Goal: Task Accomplishment & Management: Manage account settings

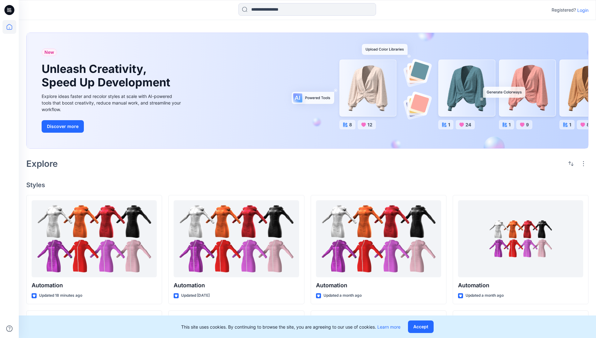
click at [581, 10] on p "Login" at bounding box center [582, 10] width 11 height 7
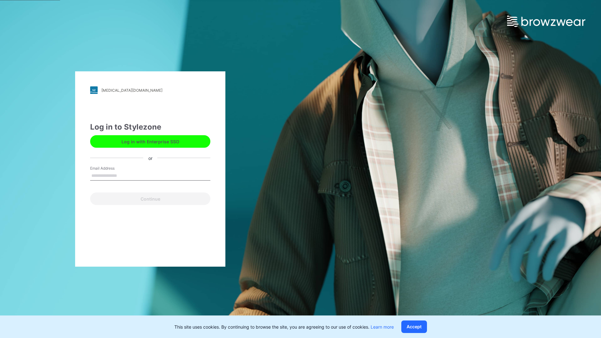
click at [124, 175] on input "Email Address" at bounding box center [150, 175] width 120 height 9
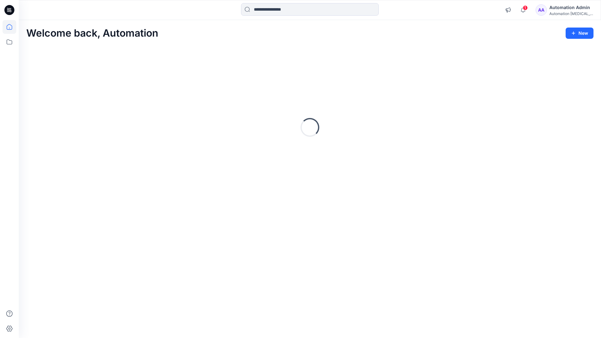
click at [12, 27] on icon at bounding box center [10, 27] width 6 height 6
click at [566, 10] on div "Automation Admin" at bounding box center [571, 8] width 44 height 8
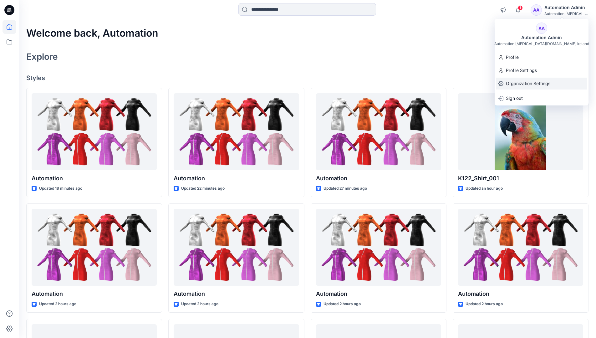
click at [529, 85] on p "Organization Settings" at bounding box center [528, 84] width 44 height 12
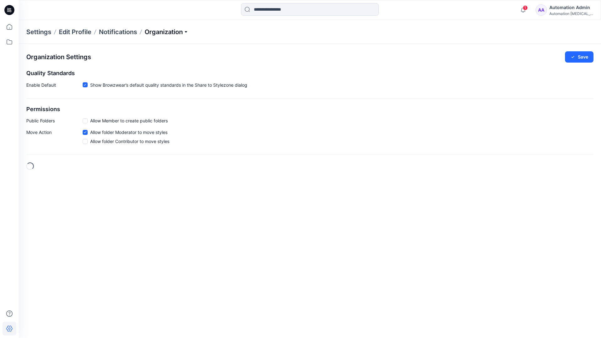
click at [178, 34] on p "Organization" at bounding box center [167, 32] width 44 height 9
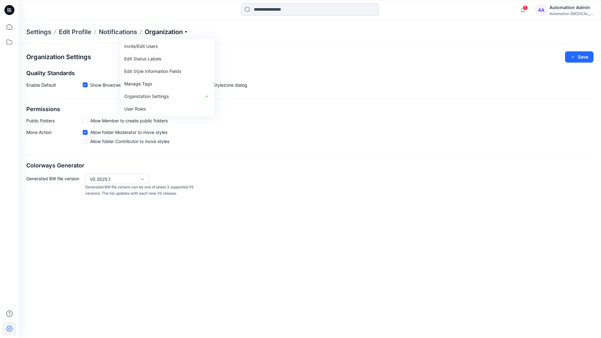
click at [176, 32] on p "Organization" at bounding box center [167, 32] width 44 height 9
click at [85, 122] on span at bounding box center [85, 120] width 5 height 5
click at [583, 57] on button "Save" at bounding box center [579, 56] width 28 height 11
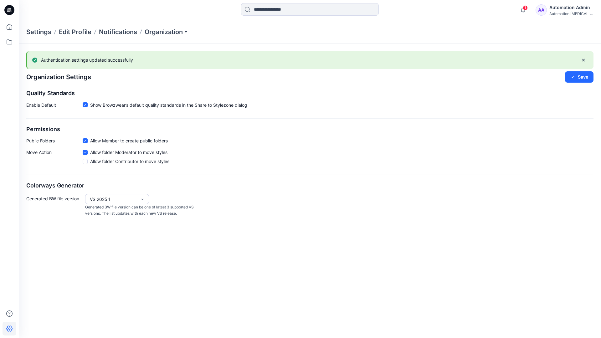
click at [86, 140] on icon at bounding box center [85, 141] width 3 height 2
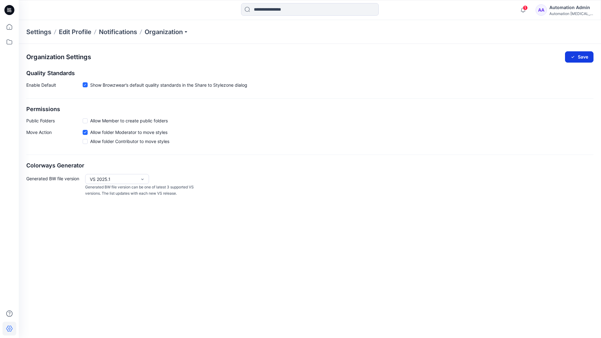
click at [582, 56] on button "Save" at bounding box center [579, 56] width 28 height 11
click at [85, 85] on icon at bounding box center [85, 85] width 3 height 2
click at [580, 55] on button "Save" at bounding box center [579, 56] width 28 height 11
click at [85, 86] on span at bounding box center [85, 85] width 5 height 5
click at [585, 54] on button "Save" at bounding box center [579, 56] width 28 height 11
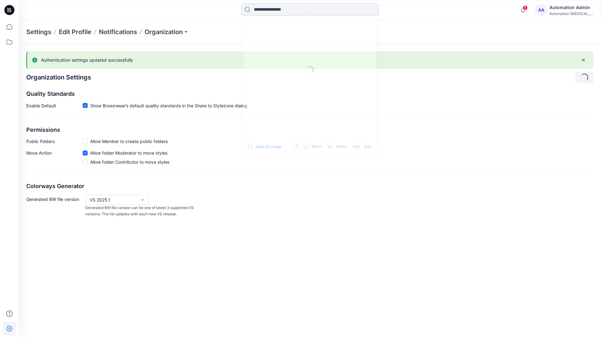
click at [283, 10] on input at bounding box center [310, 9] width 138 height 13
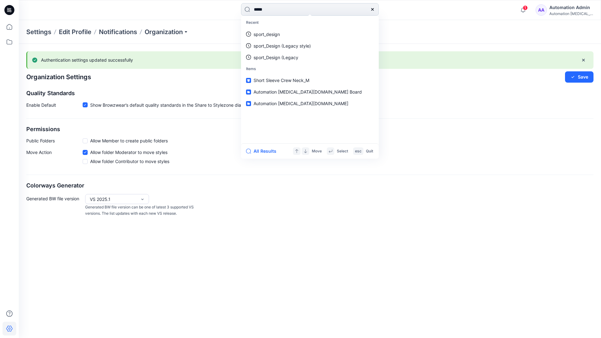
type input "****"
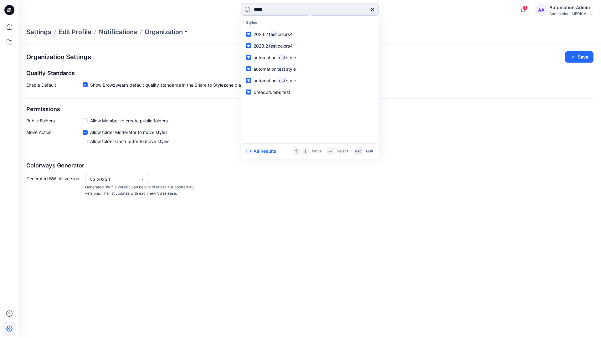
click at [373, 9] on icon at bounding box center [372, 9] width 5 height 5
click at [350, 7] on input at bounding box center [310, 9] width 138 height 13
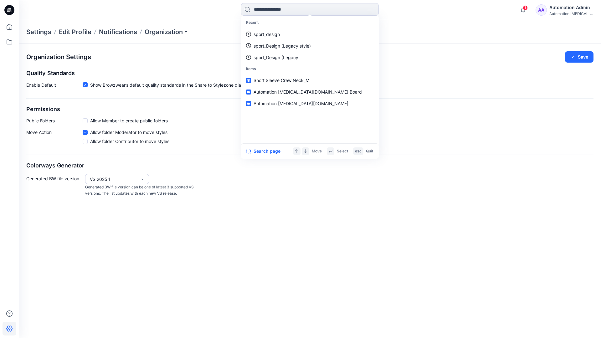
click at [563, 7] on div "Automation Admin" at bounding box center [571, 8] width 44 height 8
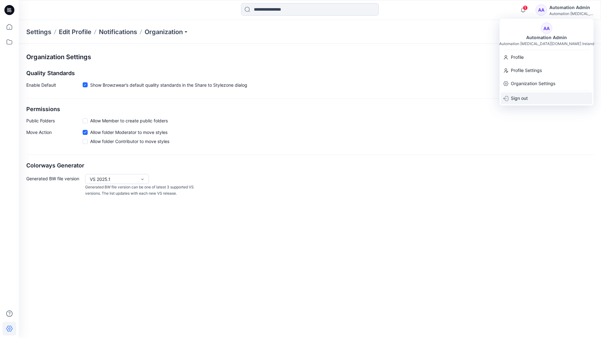
click at [528, 96] on div "Sign out" at bounding box center [545, 98] width 91 height 12
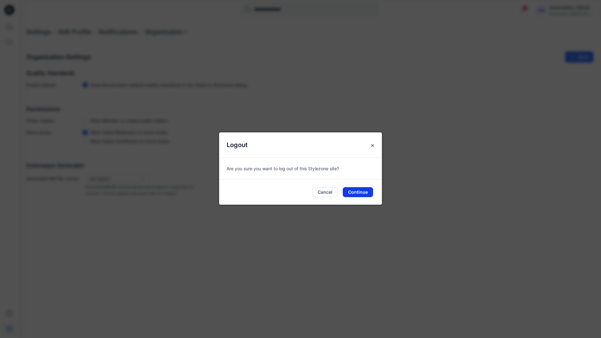
click at [358, 189] on button "Continue" at bounding box center [357, 192] width 30 height 10
